Goal: Check status

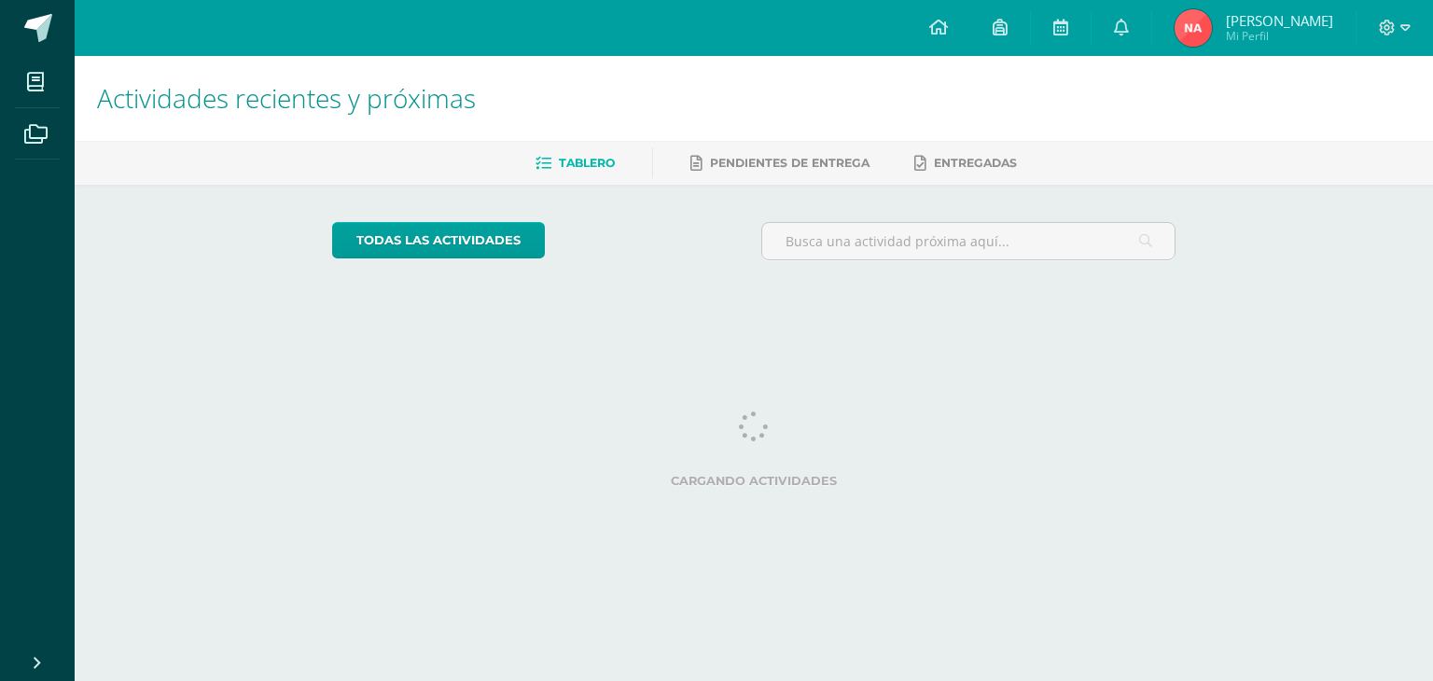
click at [1212, 35] on img at bounding box center [1193, 27] width 37 height 37
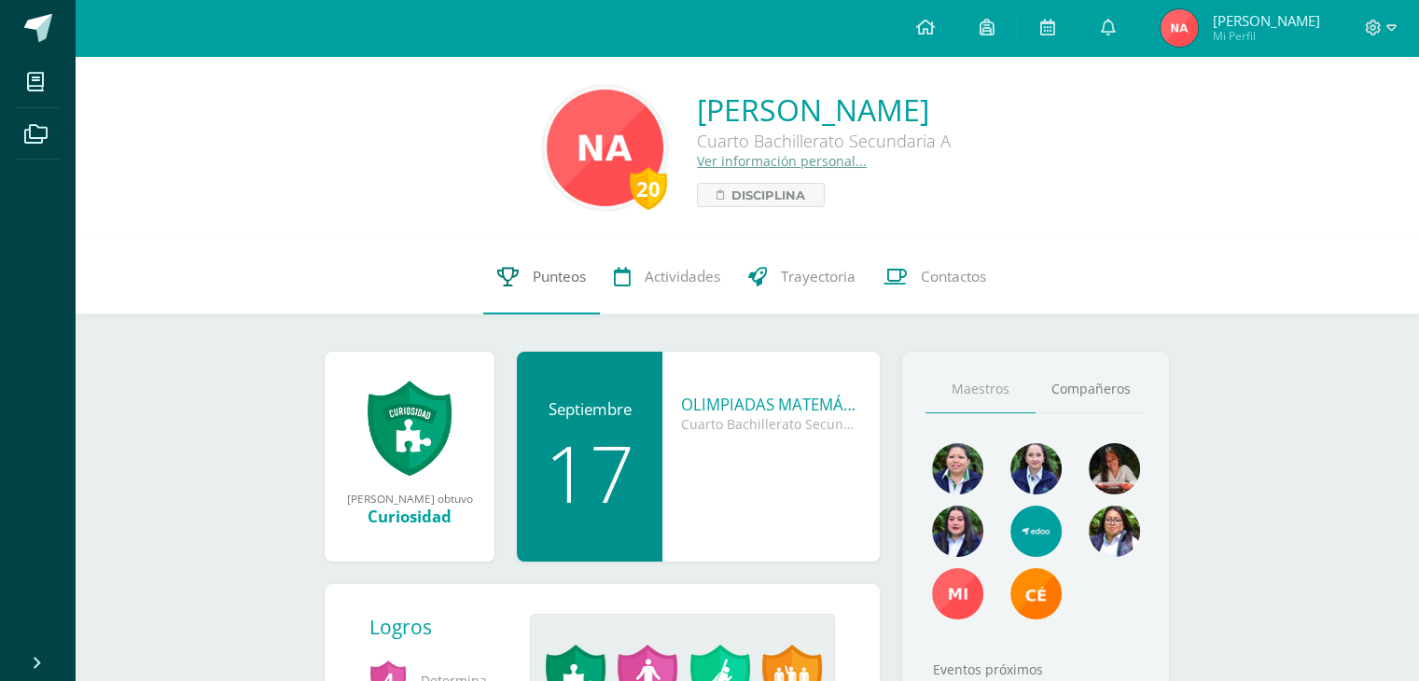
click at [555, 290] on link "Punteos" at bounding box center [541, 277] width 117 height 75
